Goal: Task Accomplishment & Management: Complete application form

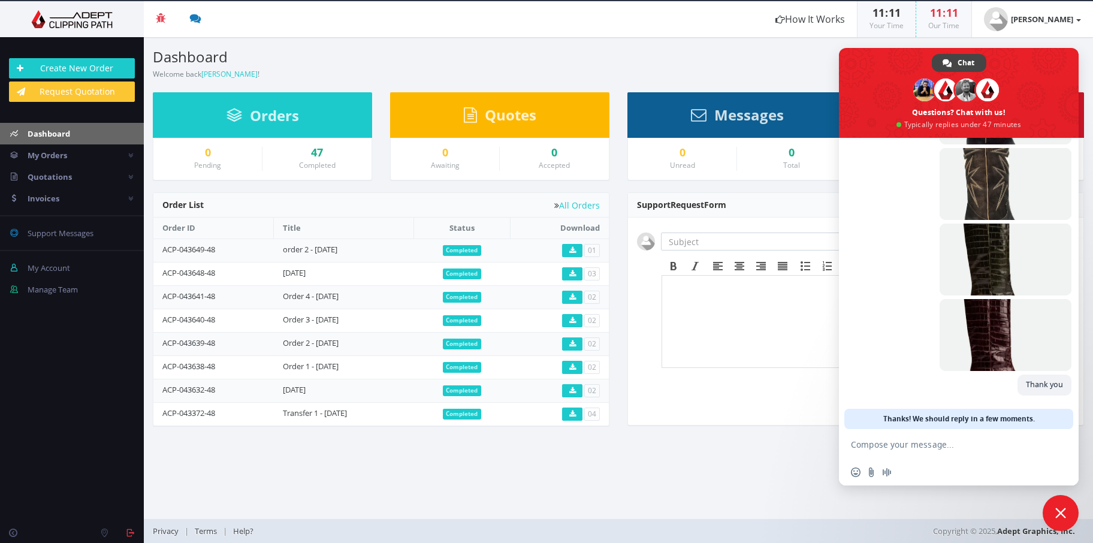
click at [952, 446] on textarea "To enrich screen reader interactions, please activate Accessibility in Grammarl…" at bounding box center [947, 444] width 192 height 30
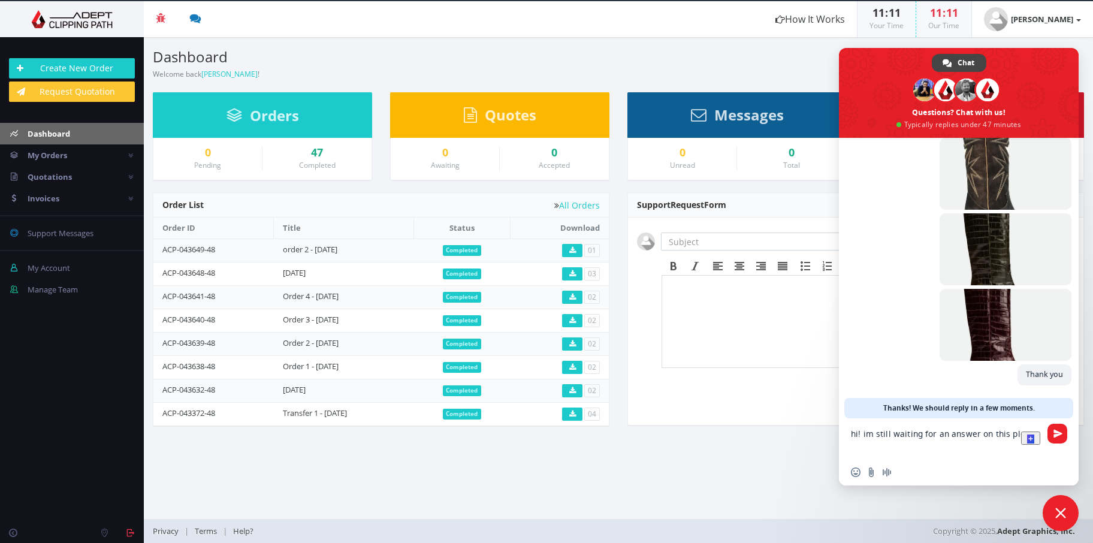
type textarea "hi! im still waiting for an answer on this please"
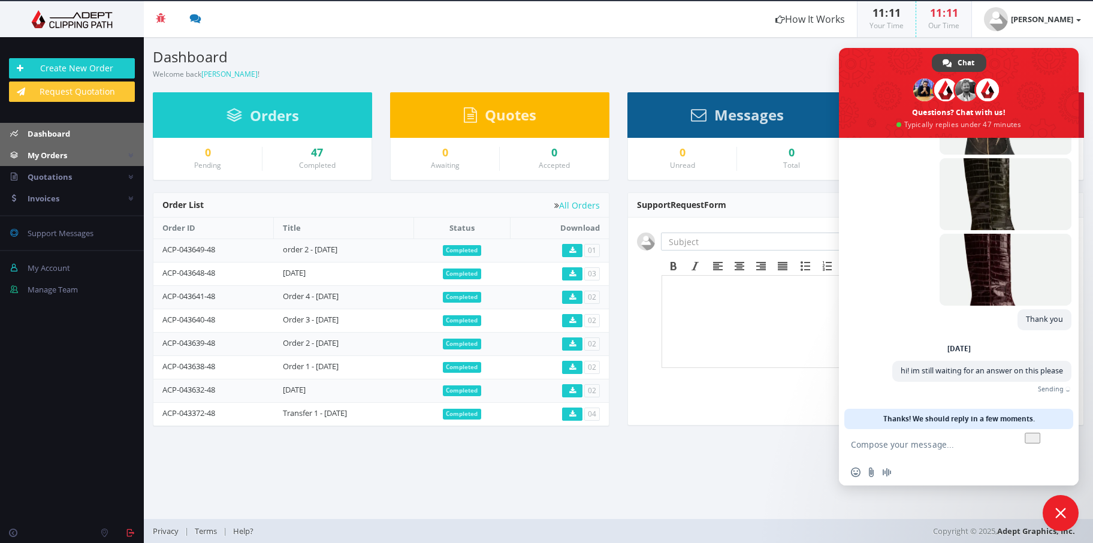
scroll to position [947, 0]
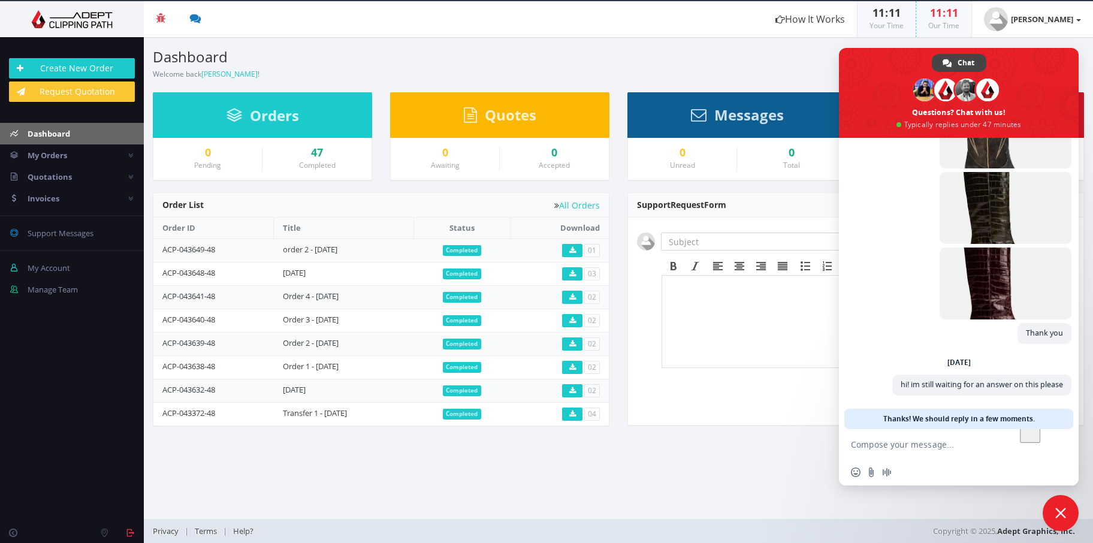
click at [63, 138] on link "Dashboard" at bounding box center [72, 134] width 144 height 22
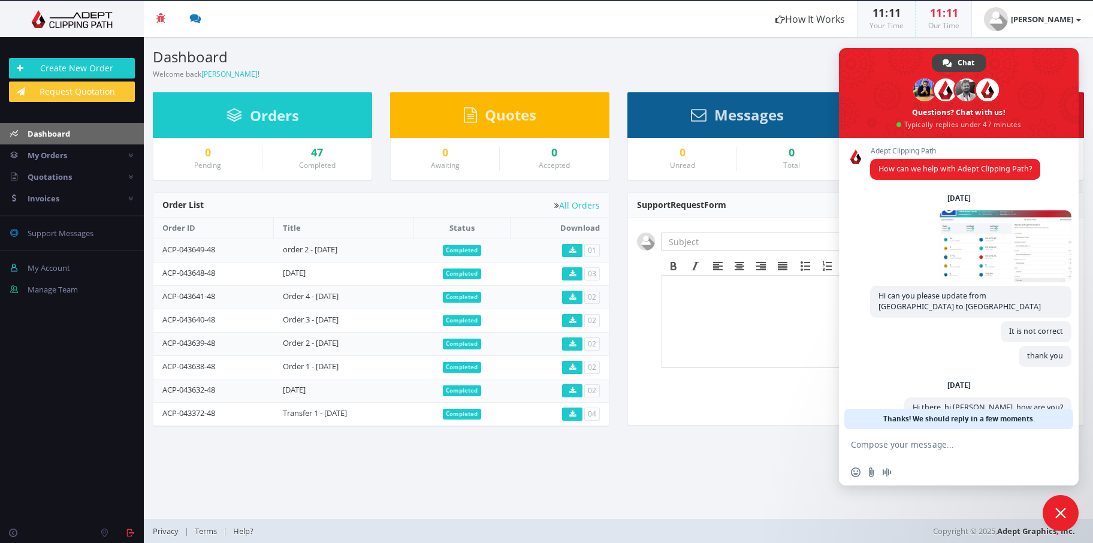
scroll to position [947, 0]
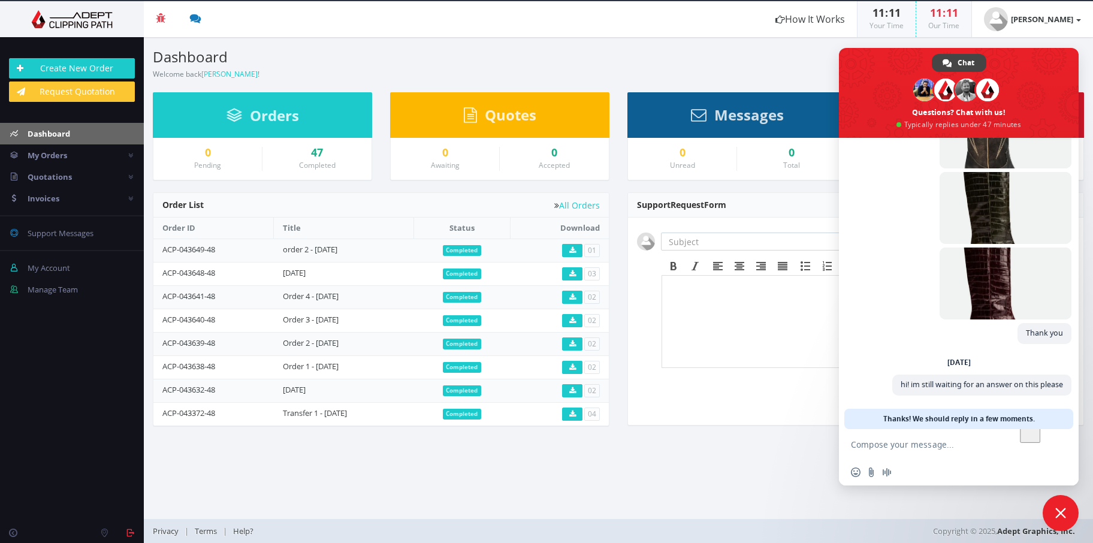
click at [79, 77] on div "Create New Order Request Quotation" at bounding box center [72, 80] width 144 height 62
click at [79, 69] on link "Create New Order" at bounding box center [72, 68] width 126 height 20
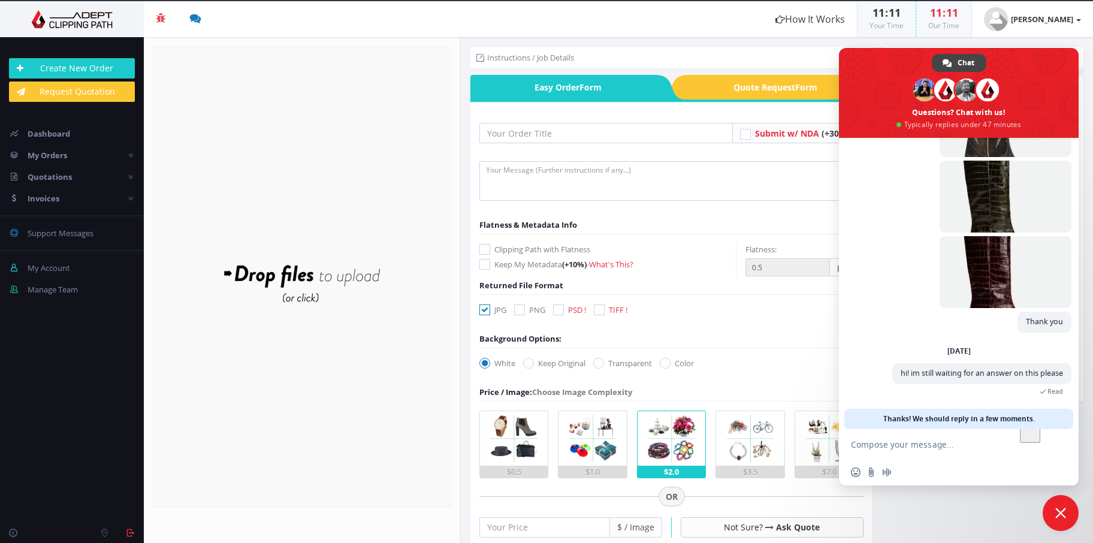
scroll to position [935, 0]
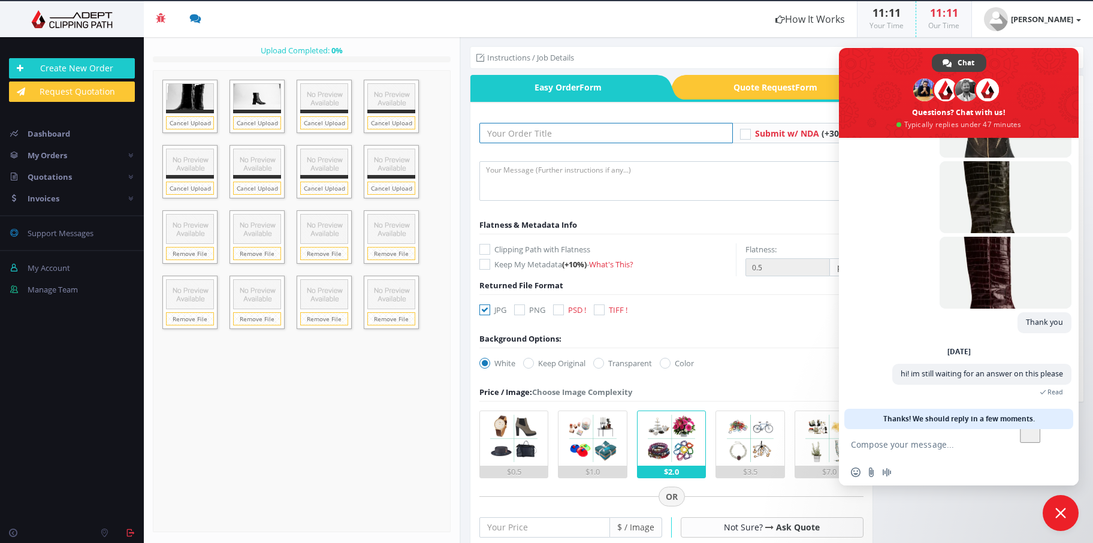
click at [566, 137] on input "text" at bounding box center [605, 133] width 253 height 20
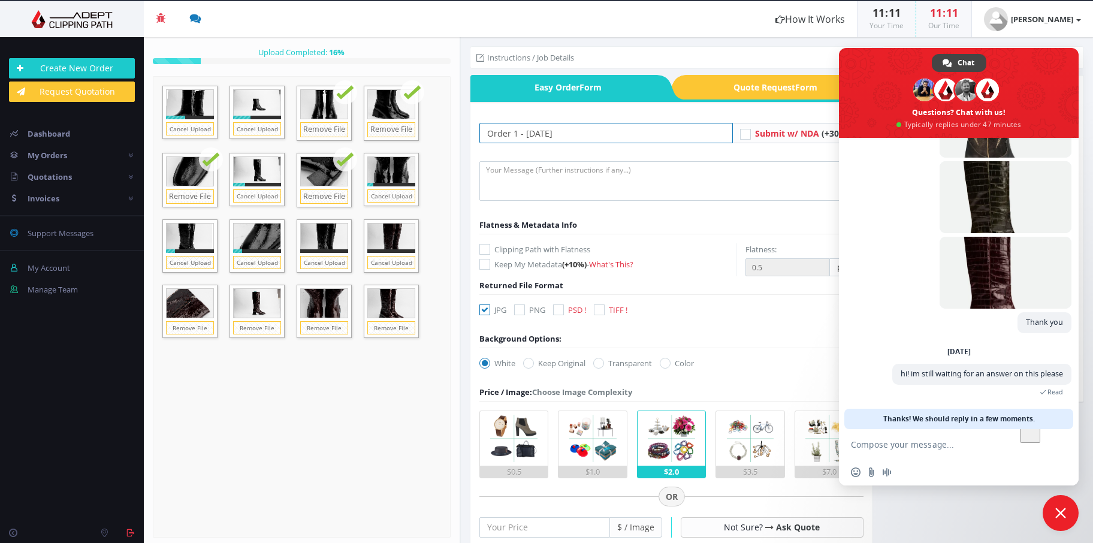
type input "Order 1 - [DATE]"
click at [566, 169] on textarea at bounding box center [671, 181] width 384 height 40
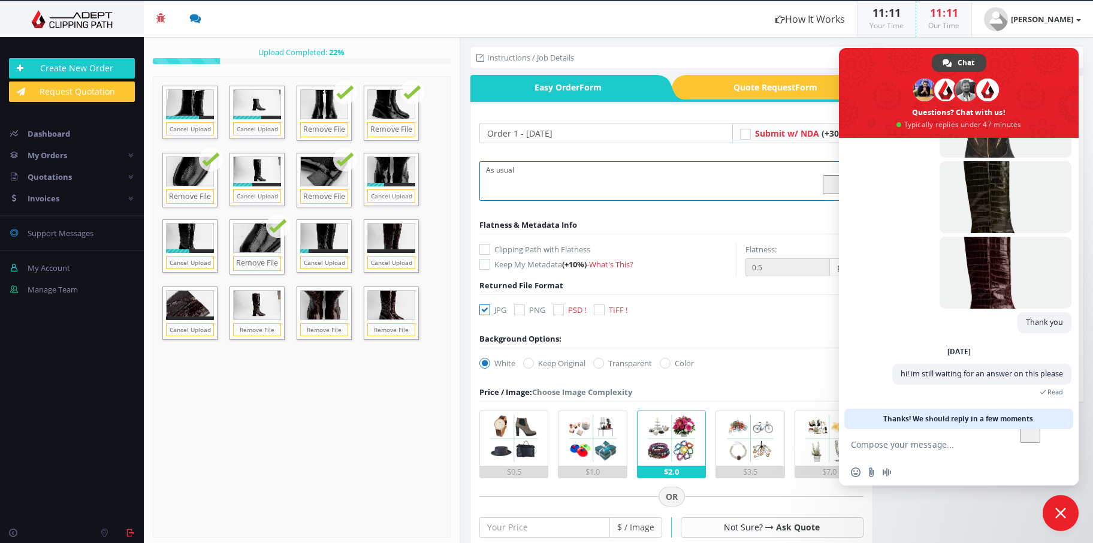
scroll to position [244, 0]
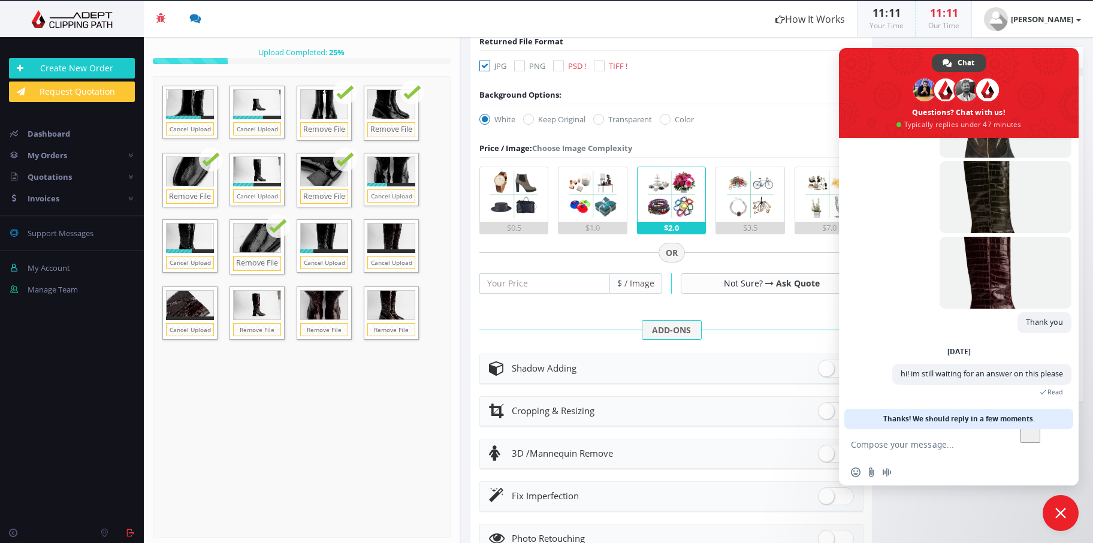
type textarea "As usual"
click at [532, 276] on input "number" at bounding box center [544, 283] width 131 height 20
type input "0.5"
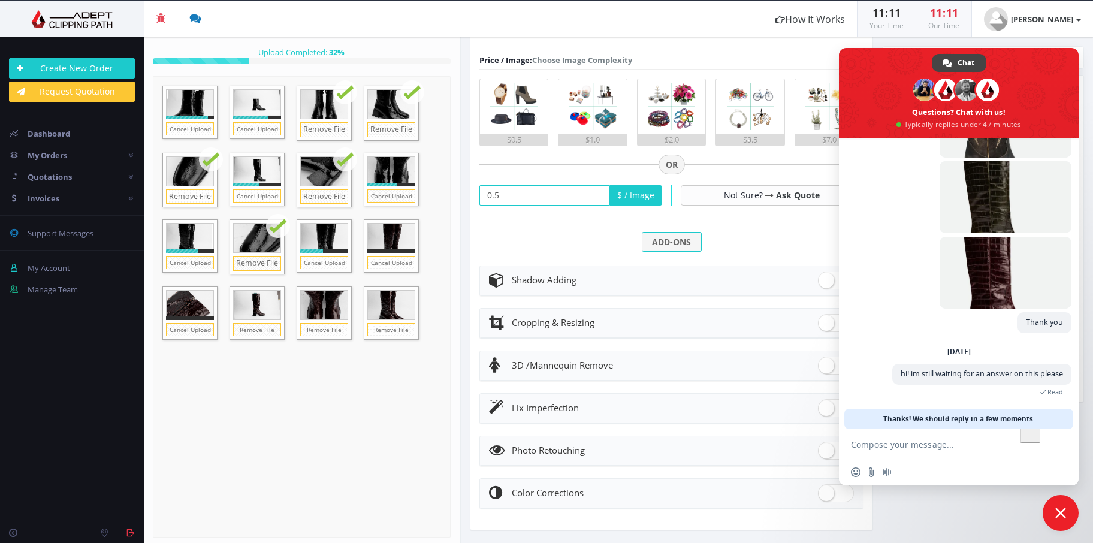
click at [1063, 508] on span "Close chat" at bounding box center [1060, 513] width 11 height 11
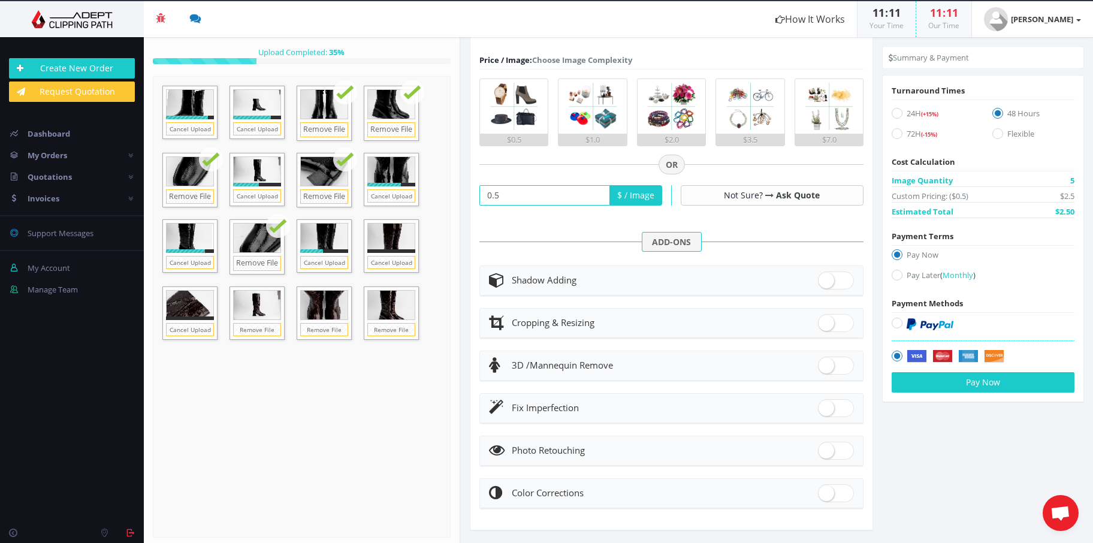
click at [904, 279] on label "Pay Later ( Monthly )" at bounding box center [983, 277] width 183 height 16
click at [903, 279] on input "Pay Later ( Monthly )" at bounding box center [899, 275] width 8 height 8
radio input "true"
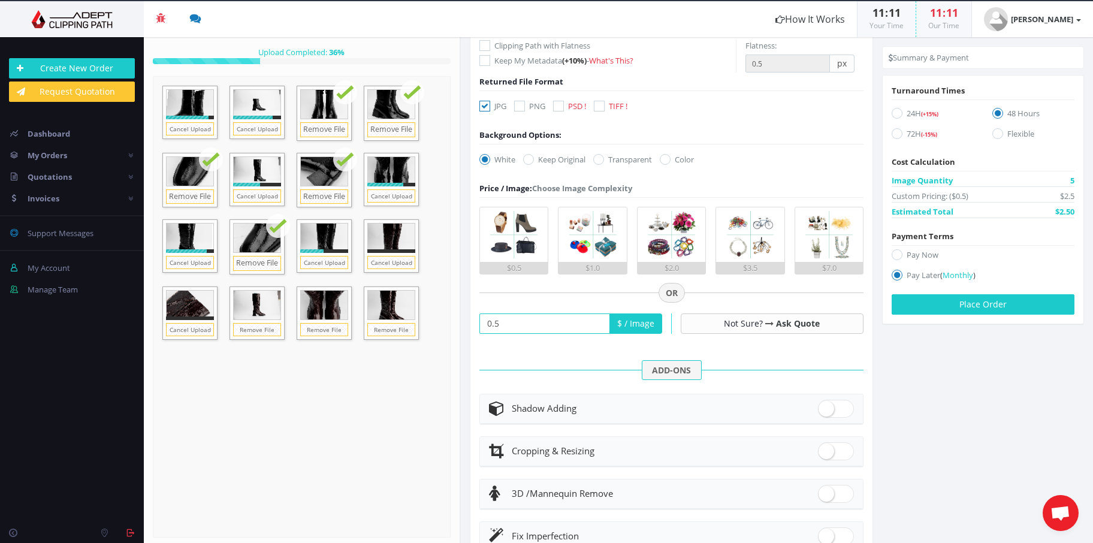
scroll to position [0, 0]
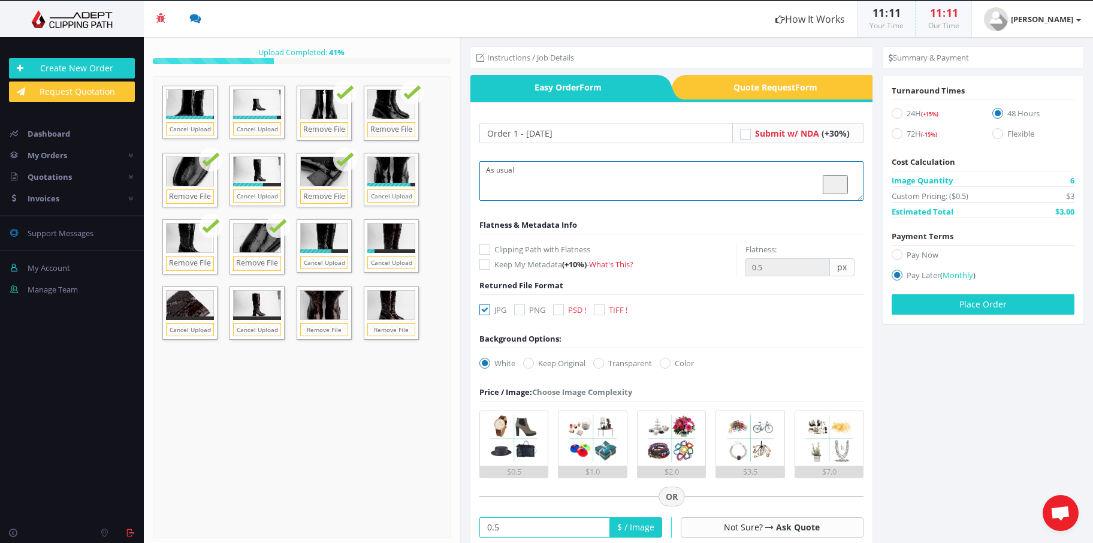
click at [624, 170] on textarea "As usual" at bounding box center [671, 181] width 384 height 40
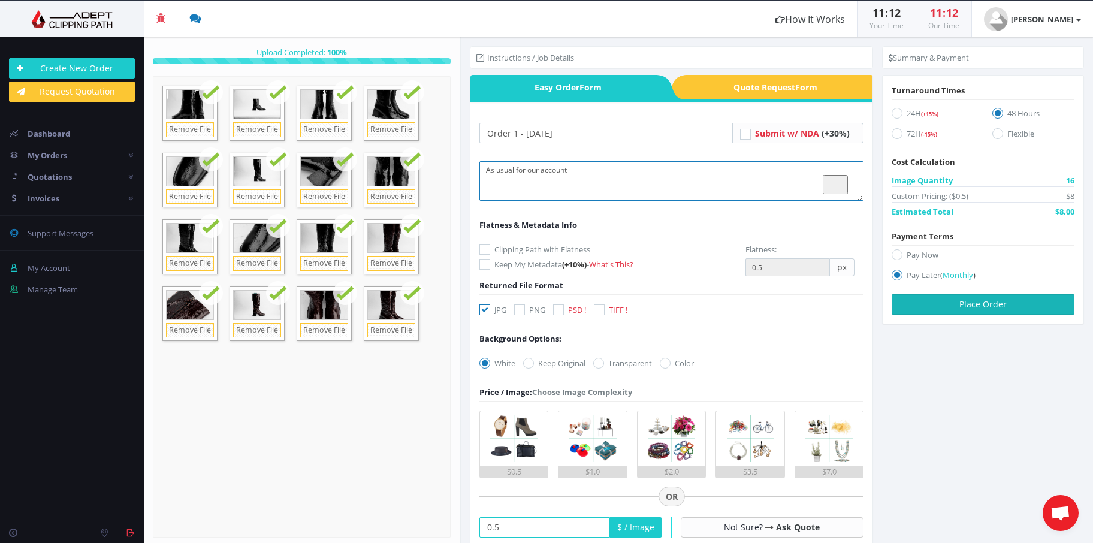
type textarea "As usual for our account"
click at [951, 302] on button "Place Order" at bounding box center [983, 304] width 183 height 20
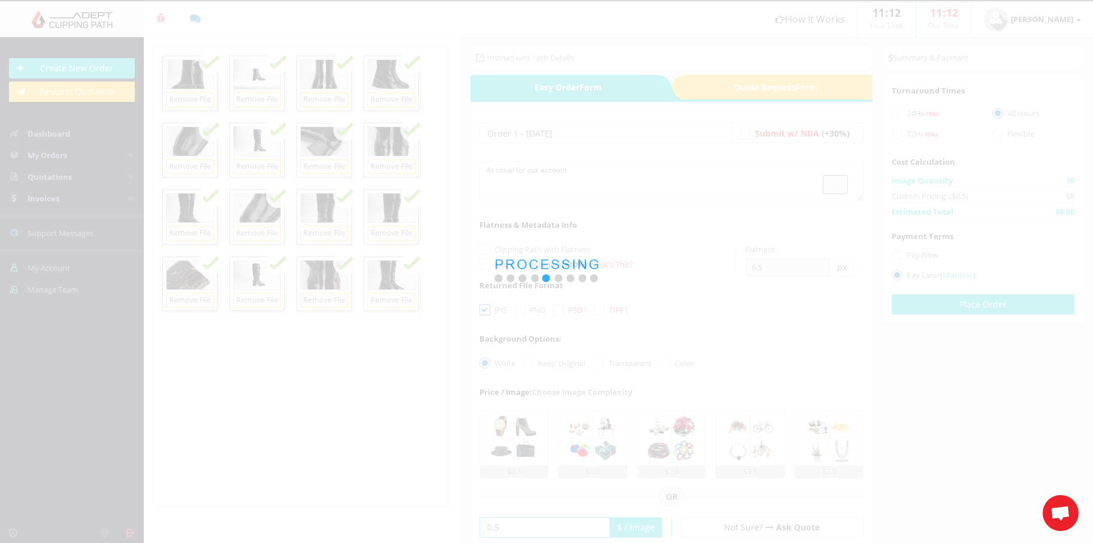
click at [1061, 511] on span "Open chat" at bounding box center [1061, 514] width 20 height 17
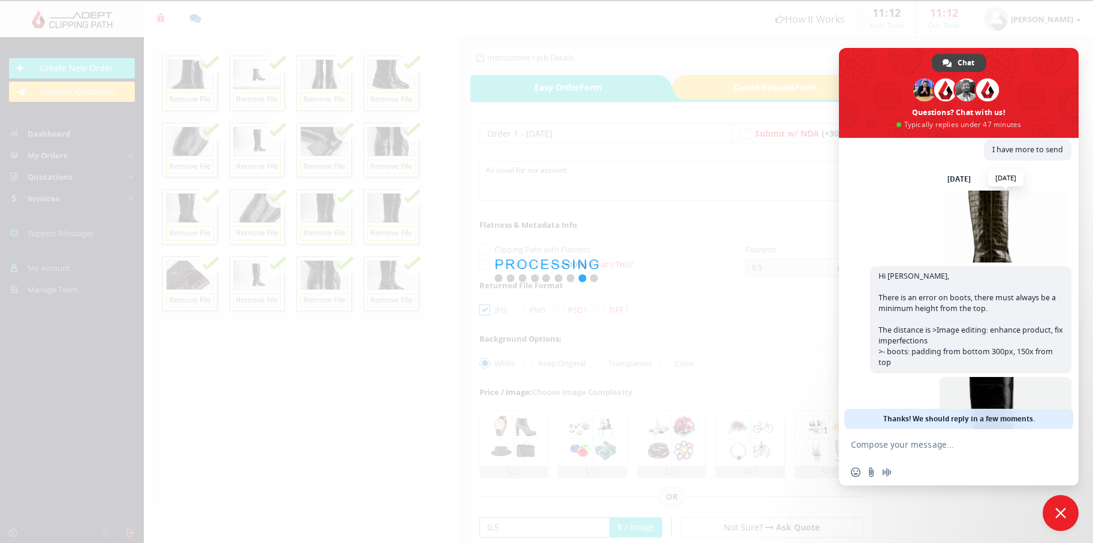
scroll to position [243, 0]
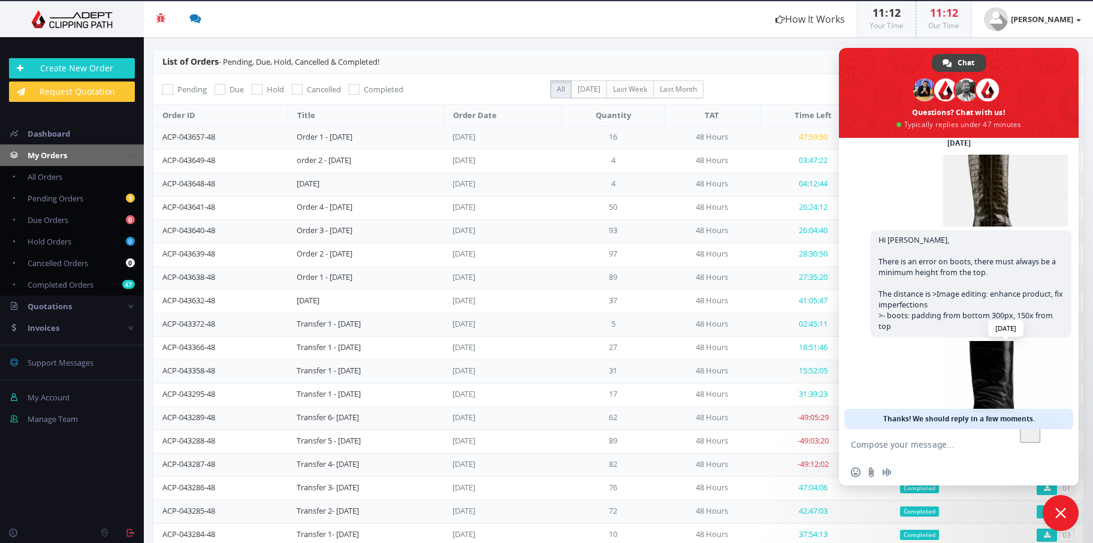
scroll to position [342, 0]
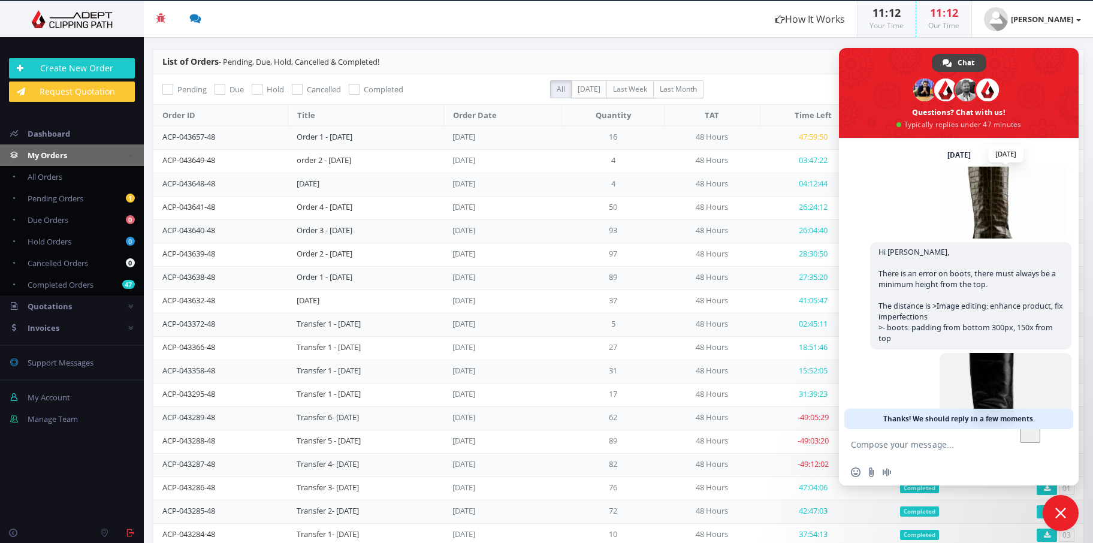
click at [965, 204] on span at bounding box center [1006, 203] width 132 height 72
